Goal: Task Accomplishment & Management: Complete application form

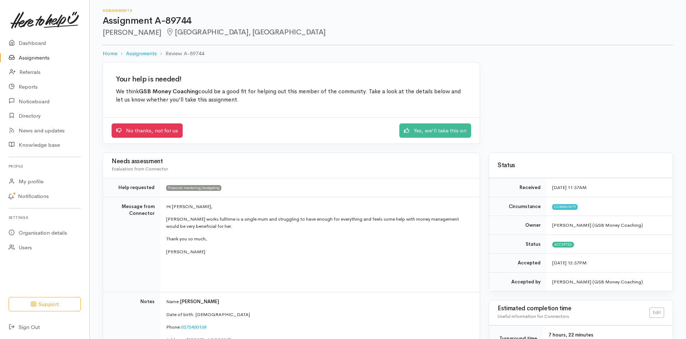
click at [27, 55] on link "Assignments" at bounding box center [44, 58] width 89 height 15
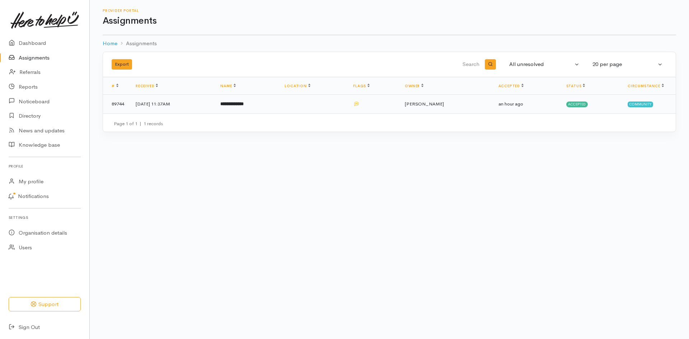
click at [170, 103] on td "[DATE] 11:37AM" at bounding box center [172, 104] width 85 height 19
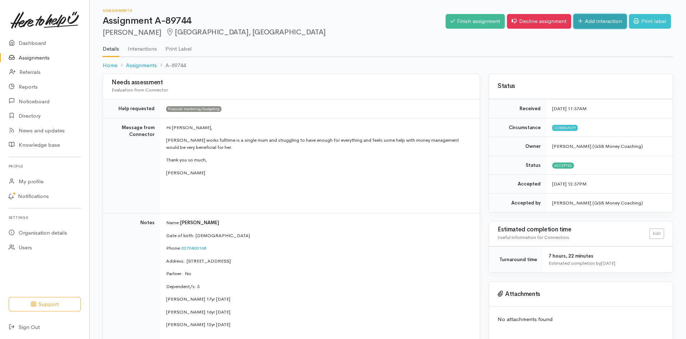
click at [592, 19] on link "Add interaction" at bounding box center [599, 21] width 53 height 15
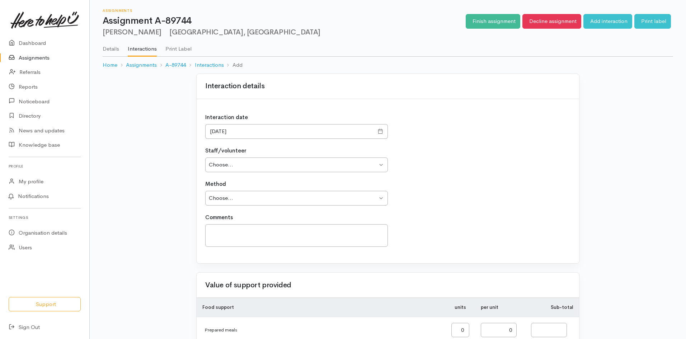
type input "0.00"
click at [381, 165] on select "Choose... Sylvia Bowden Philip Parker" at bounding box center [296, 165] width 183 height 15
select select "1970"
click at [205, 158] on select "Choose... Sylvia Bowden Philip Parker" at bounding box center [296, 165] width 183 height 15
click at [381, 197] on select "Choose... Phone Visit Other" at bounding box center [296, 198] width 183 height 15
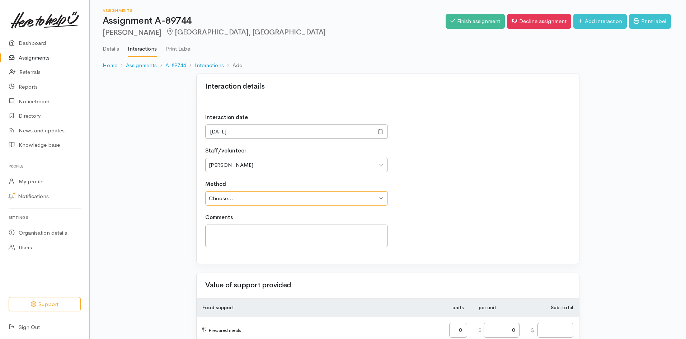
select select "3"
click at [205, 191] on select "Choose... Phone Visit Other" at bounding box center [296, 198] width 183 height 15
click at [225, 229] on textarea at bounding box center [296, 236] width 183 height 23
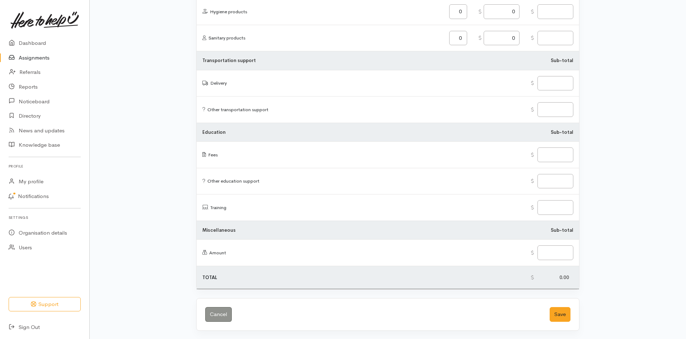
scroll to position [816, 0]
type textarea "Have Text her to arrange a time to get together."
click at [559, 312] on button "Save" at bounding box center [560, 314] width 21 height 15
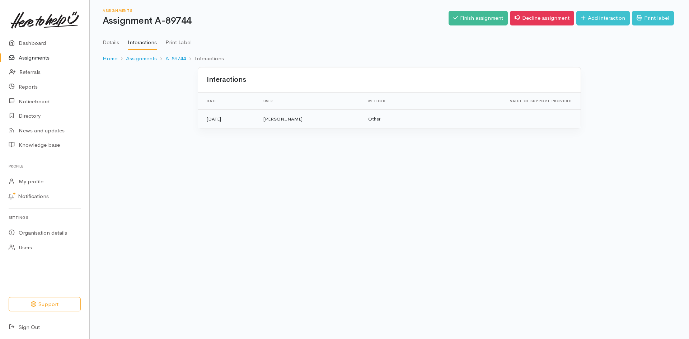
click at [223, 116] on td "[DATE]" at bounding box center [228, 118] width 60 height 19
